Goal: Task Accomplishment & Management: Manage account settings

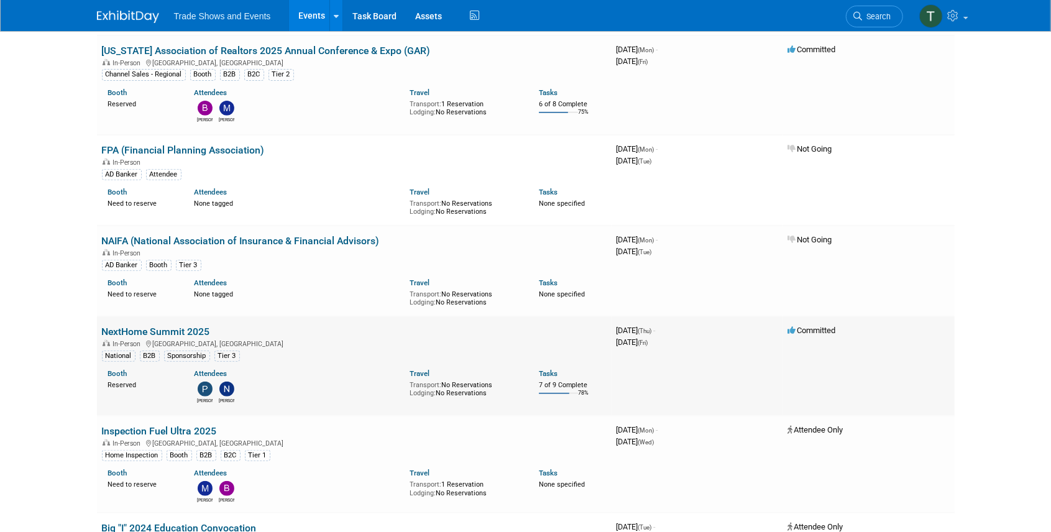
scroll to position [290, 0]
click at [173, 326] on link "NextHome Summit 2025" at bounding box center [156, 332] width 108 height 12
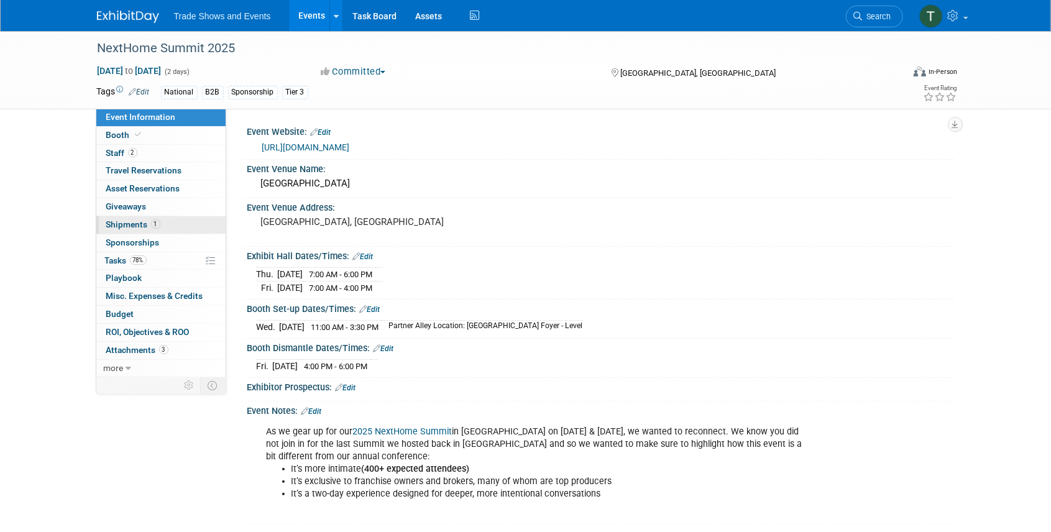
click at [127, 222] on span "Shipments 1" at bounding box center [133, 224] width 54 height 10
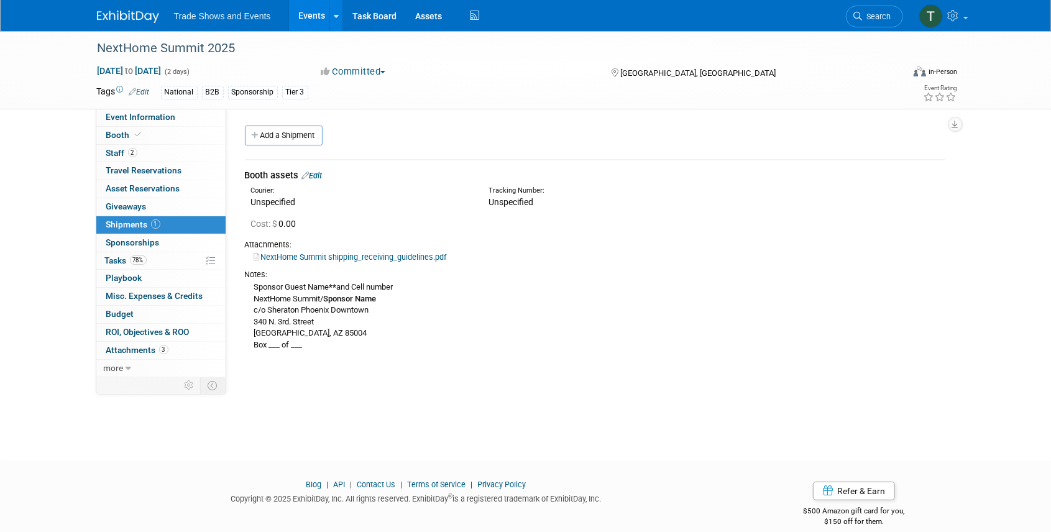
click at [307, 24] on link "Events" at bounding box center [311, 15] width 45 height 31
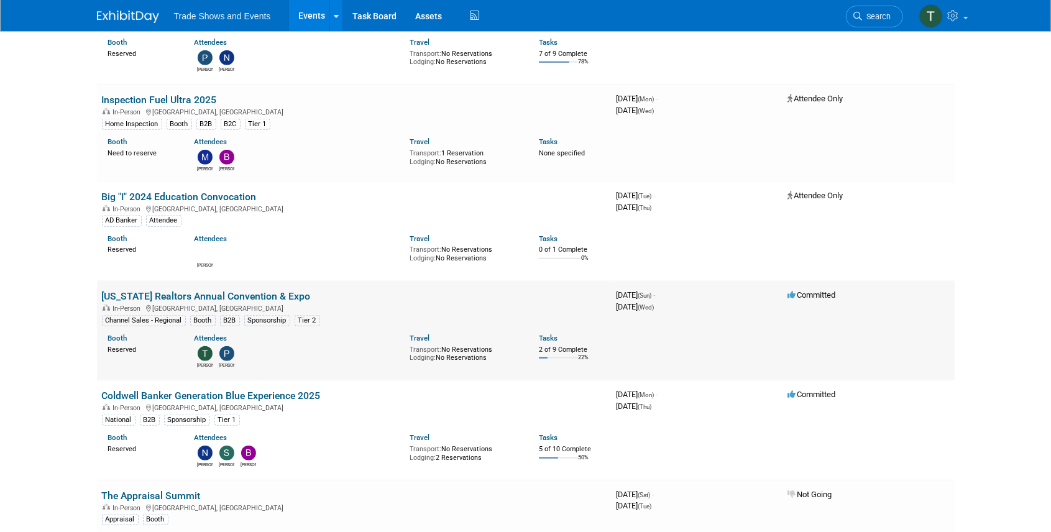
scroll to position [622, 0]
click at [223, 389] on link "Coldwell Banker Generation Blue Experience 2025" at bounding box center [211, 395] width 219 height 12
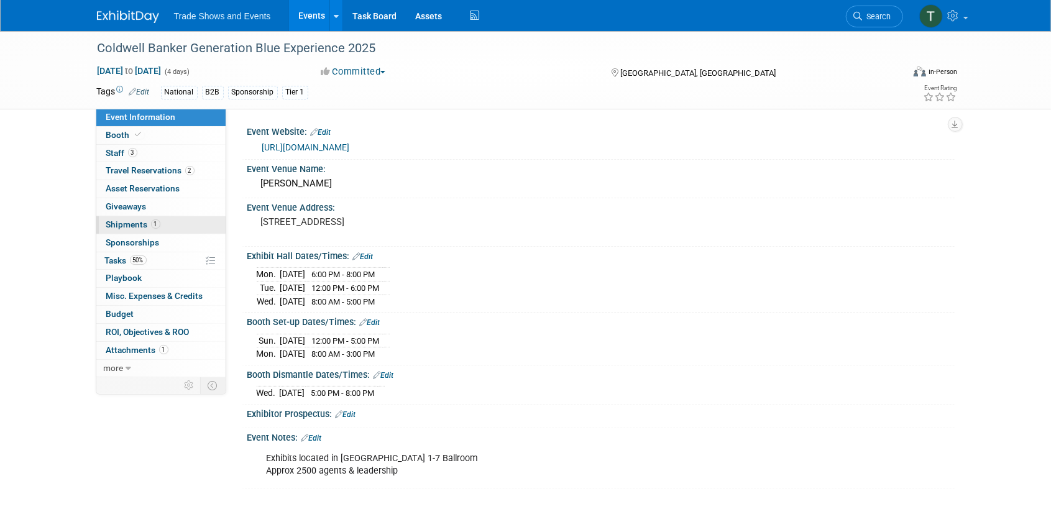
click at [132, 221] on span "Shipments 1" at bounding box center [133, 224] width 54 height 10
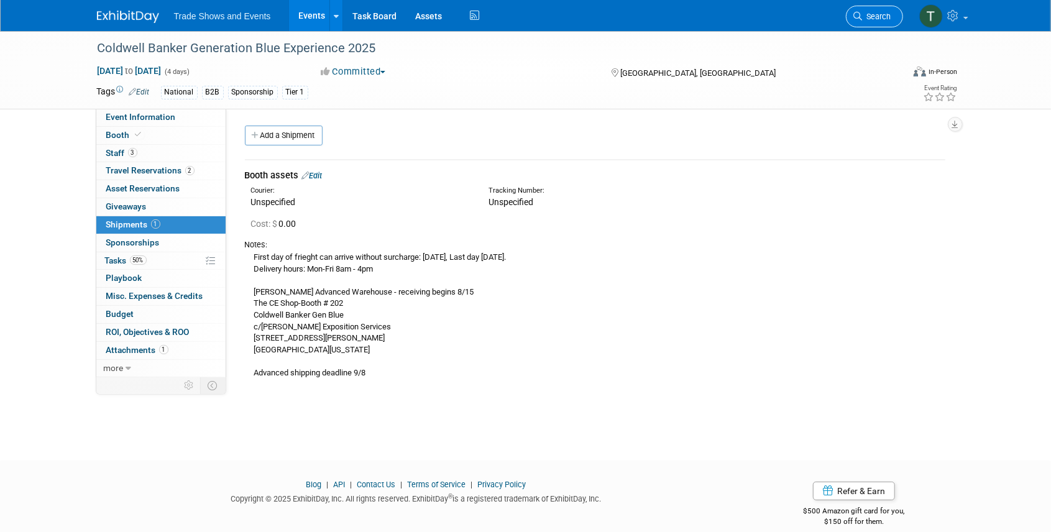
click at [859, 14] on icon at bounding box center [858, 16] width 9 height 9
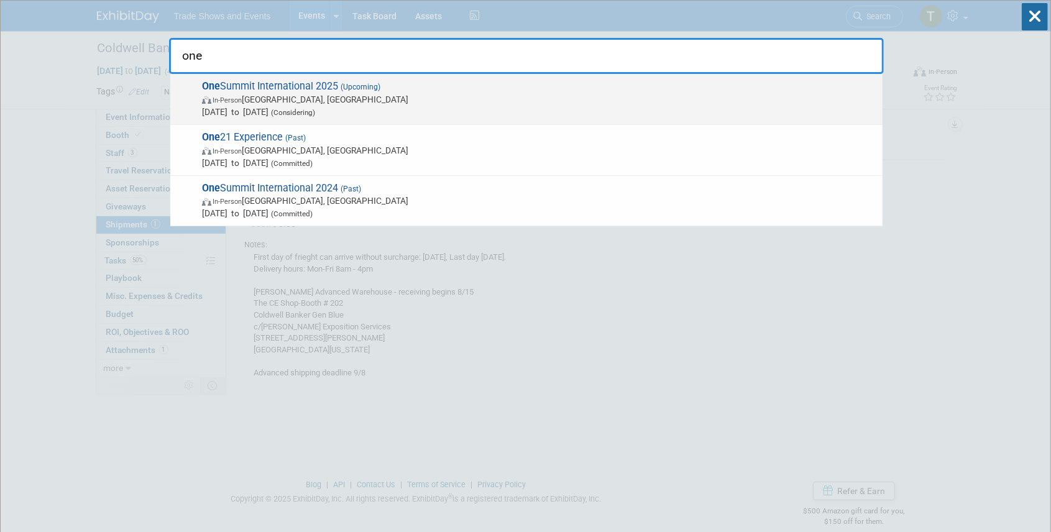
type input "one"
click at [362, 85] on span "(Upcoming)" at bounding box center [359, 87] width 42 height 9
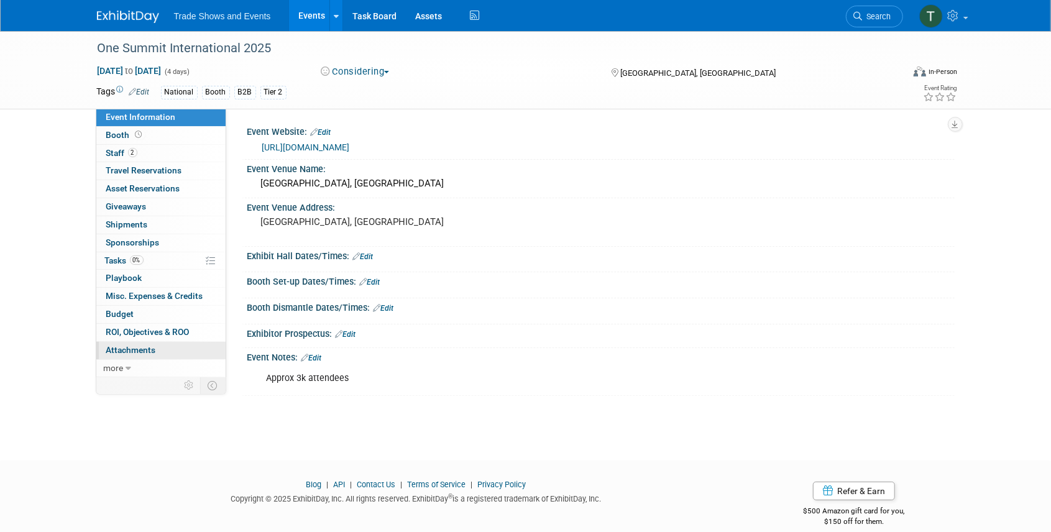
click at [131, 345] on span "Attachments 0" at bounding box center [131, 350] width 50 height 10
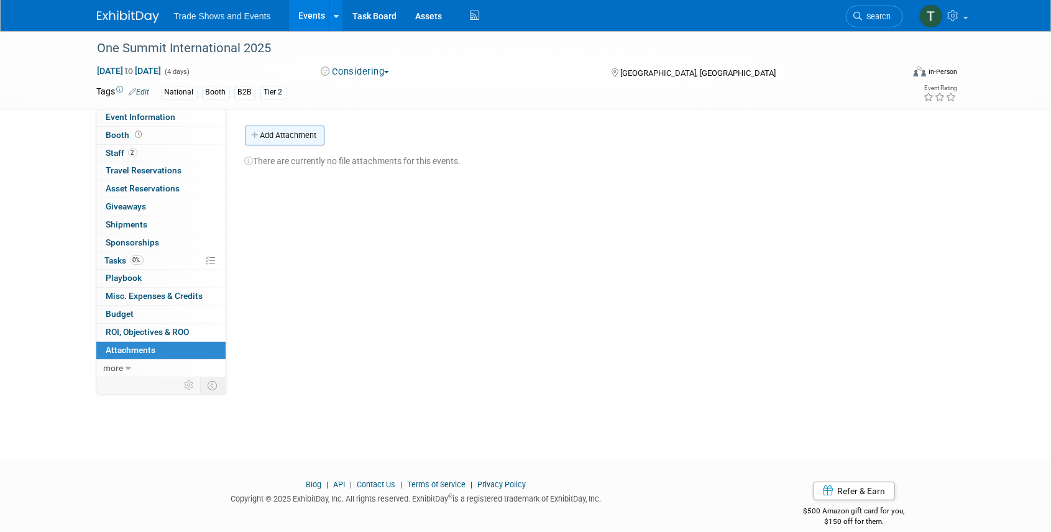
click at [277, 137] on button "Add Attachment" at bounding box center [285, 136] width 80 height 20
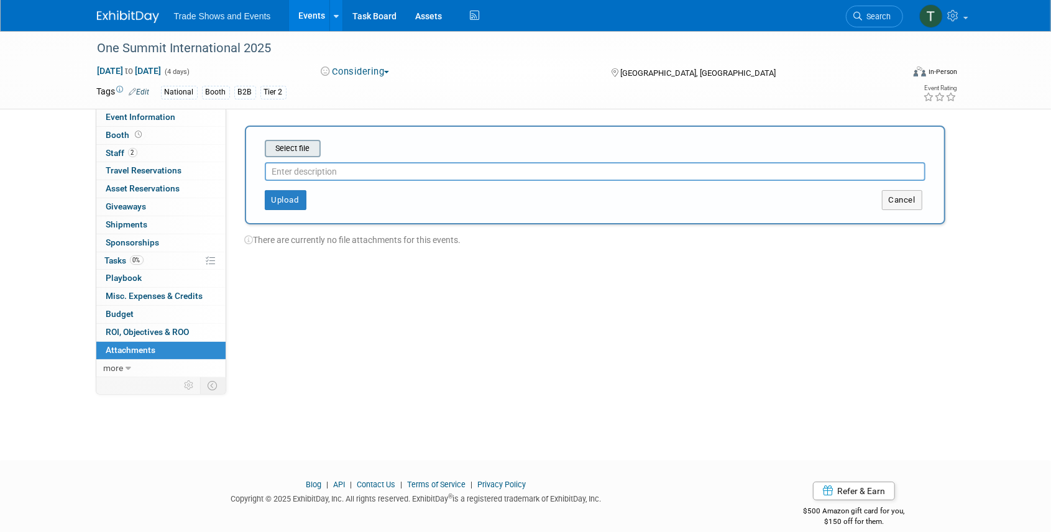
click at [299, 148] on input "file" at bounding box center [246, 148] width 148 height 15
type input "Signed contract"
click at [290, 194] on button "Upload" at bounding box center [286, 195] width 42 height 20
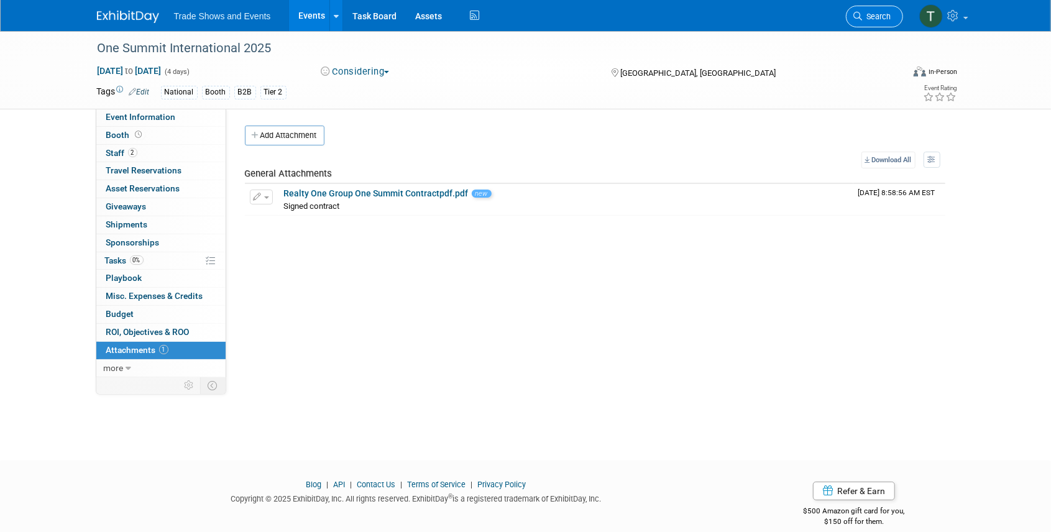
click at [891, 13] on link "Search" at bounding box center [874, 17] width 57 height 22
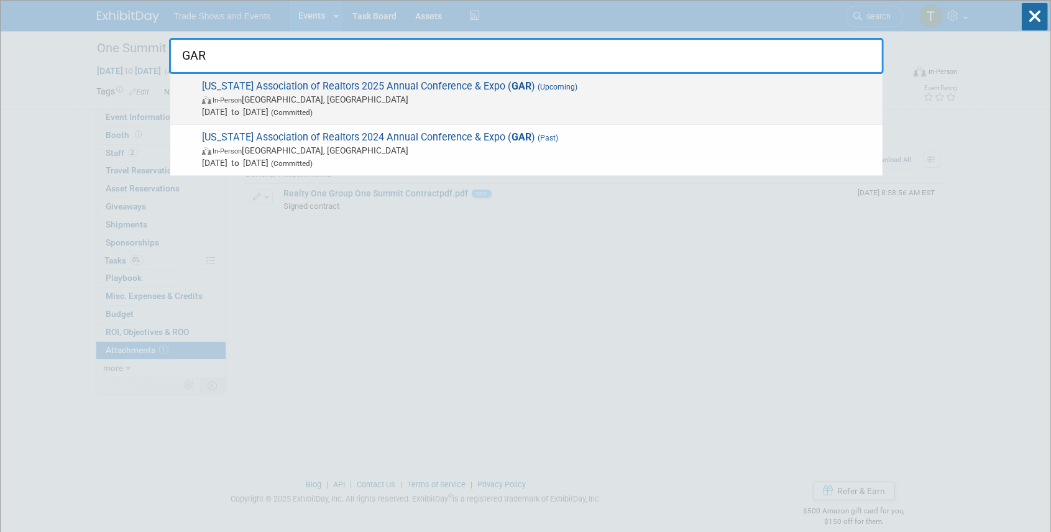
type input "GAR"
click at [410, 85] on span "Georgia Association of Realtors 2025 Annual Conference & Expo ( GAR ) (Upcoming…" at bounding box center [537, 99] width 678 height 38
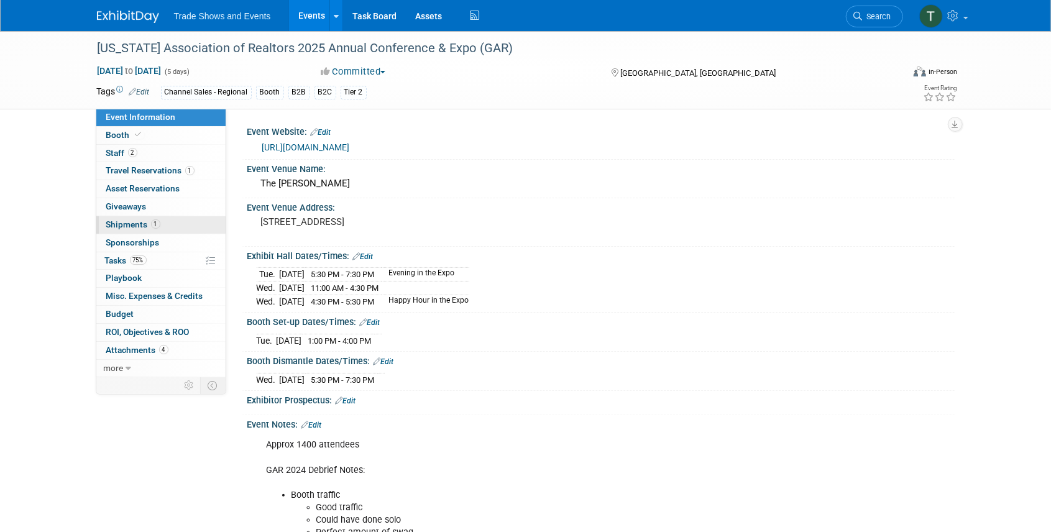
click at [128, 221] on span "Shipments 1" at bounding box center [133, 224] width 54 height 10
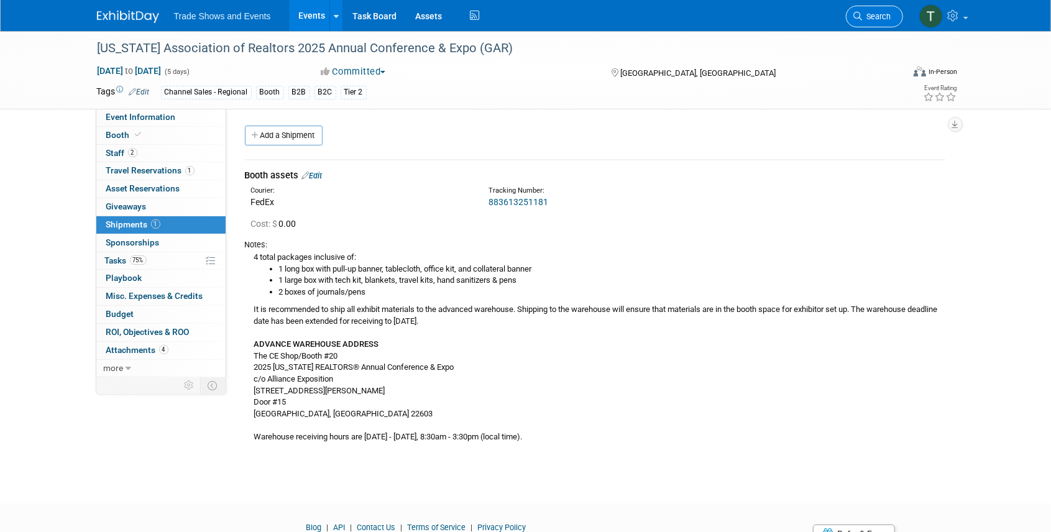
click at [892, 14] on link "Search" at bounding box center [874, 17] width 57 height 22
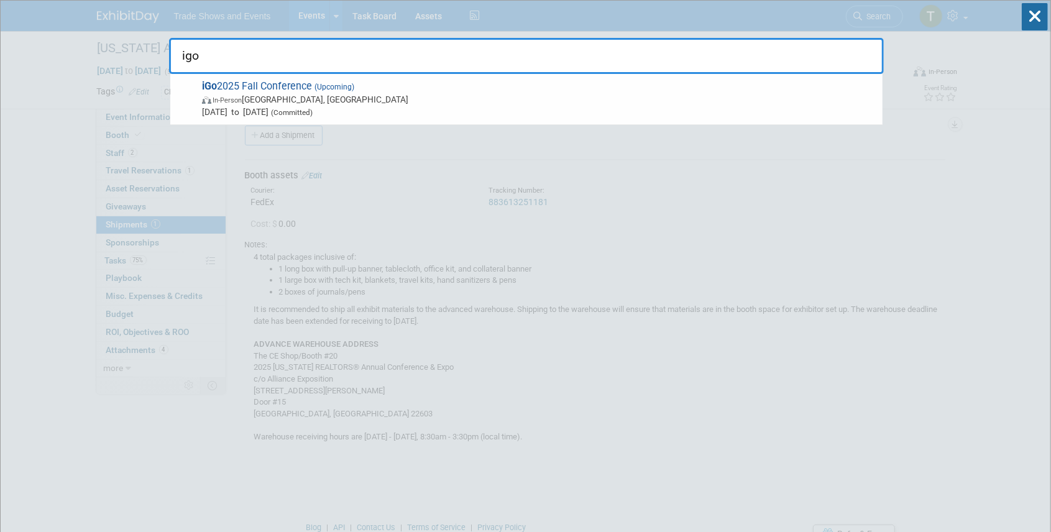
type input "igo"
drag, startPoint x: 147, startPoint y: 507, endPoint x: 173, endPoint y: 485, distance: 34.0
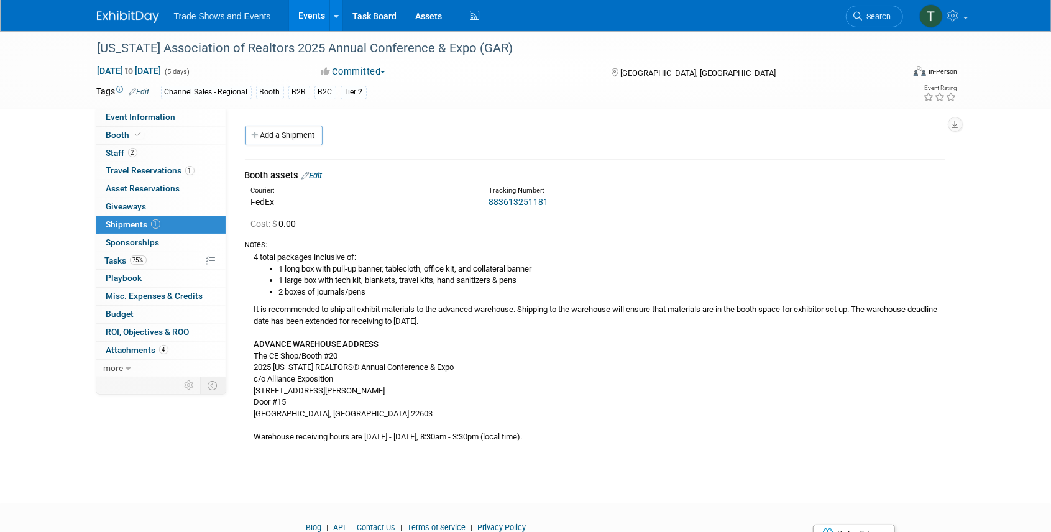
click at [308, 19] on link "Events" at bounding box center [311, 15] width 45 height 31
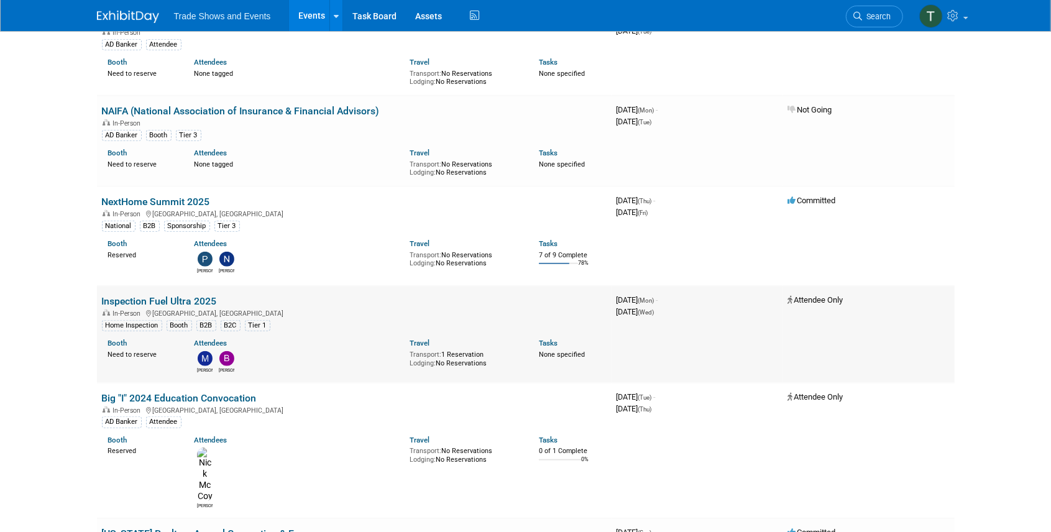
scroll to position [414, 0]
